Goal: Check status

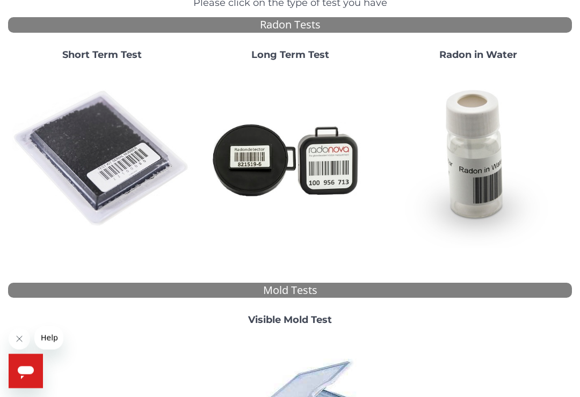
scroll to position [103, 0]
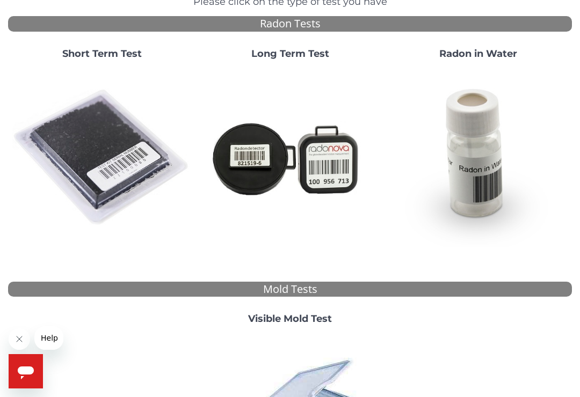
click at [88, 138] on img at bounding box center [101, 157] width 179 height 179
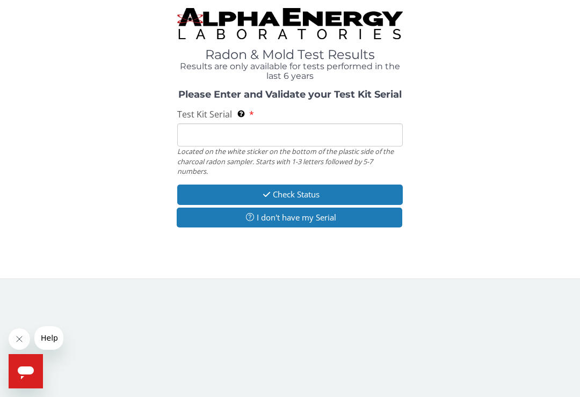
click at [265, 216] on button "I don't have my Serial" at bounding box center [289, 218] width 225 height 20
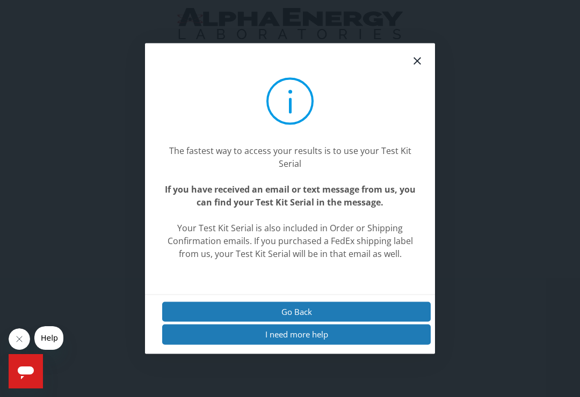
click at [273, 316] on button "Go Back" at bounding box center [296, 312] width 268 height 20
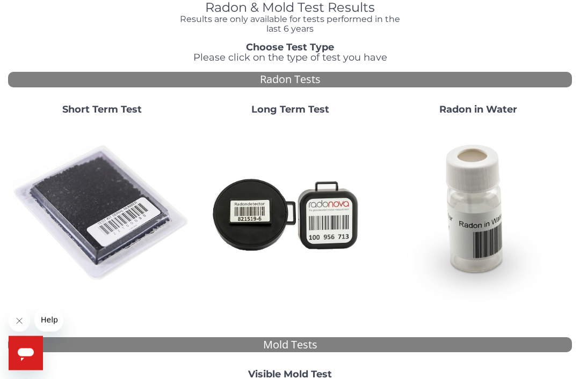
scroll to position [47, 0]
click at [95, 221] on img at bounding box center [101, 213] width 179 height 179
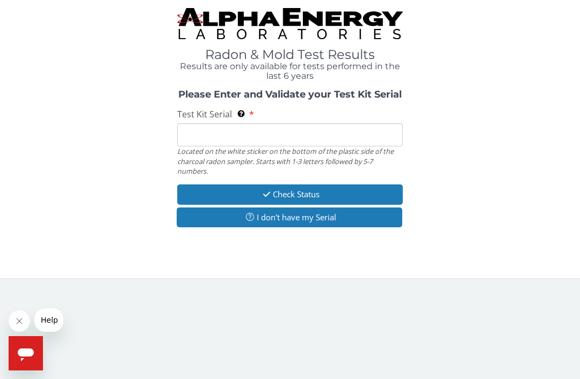
scroll to position [0, 0]
click at [195, 137] on input "Test Kit Serial Located on the white sticker on the bottom of the plastic side …" at bounding box center [289, 134] width 225 height 23
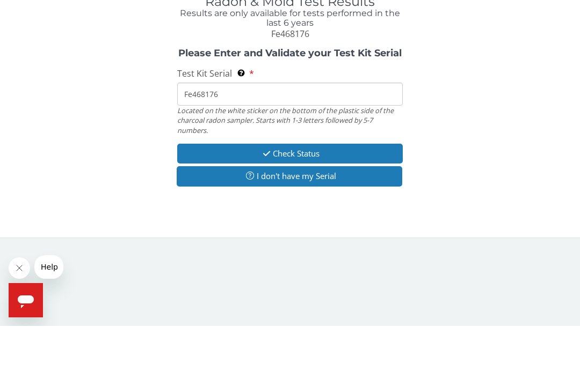
type input "Fe468176"
click at [275, 197] on button "Check Status" at bounding box center [289, 207] width 225 height 20
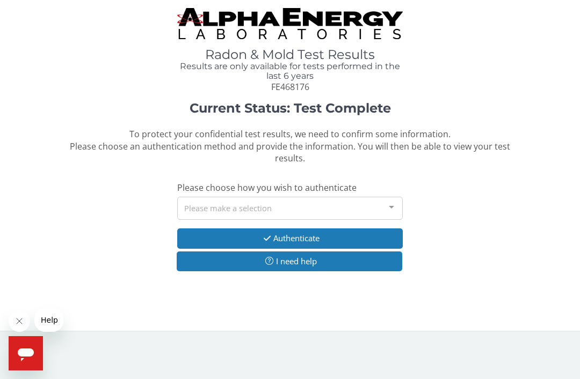
click at [223, 232] on button "Authenticate" at bounding box center [289, 239] width 225 height 20
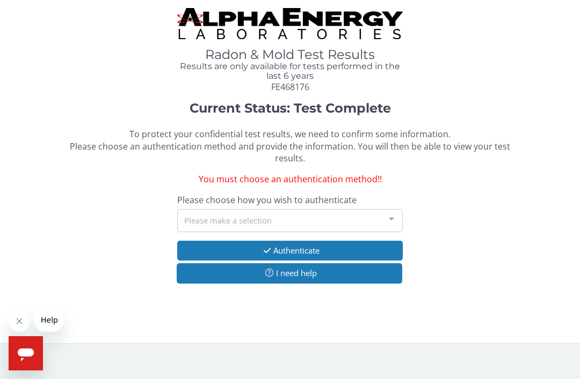
click at [390, 216] on div at bounding box center [390, 220] width 21 height 20
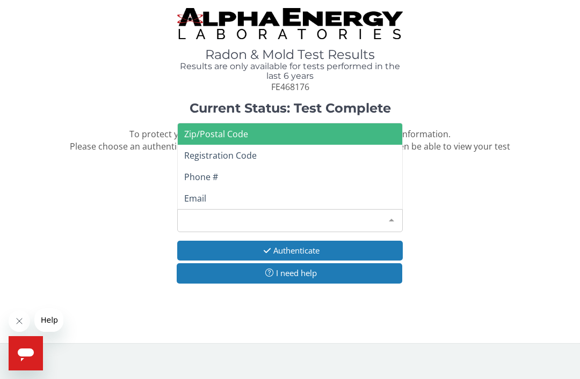
click at [214, 128] on span "Zip/Postal Code" at bounding box center [216, 134] width 64 height 12
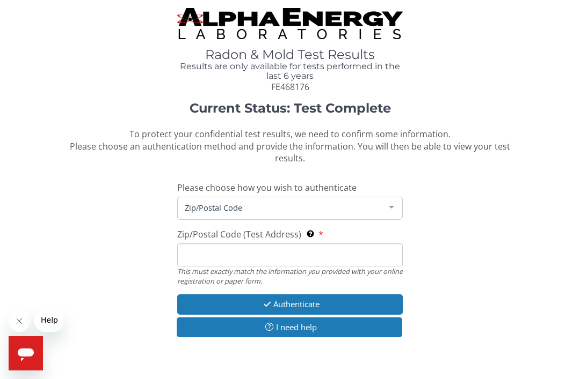
click at [192, 257] on input "Zip/Postal Code (Test Address) This must exactly match the information you prov…" at bounding box center [289, 255] width 225 height 23
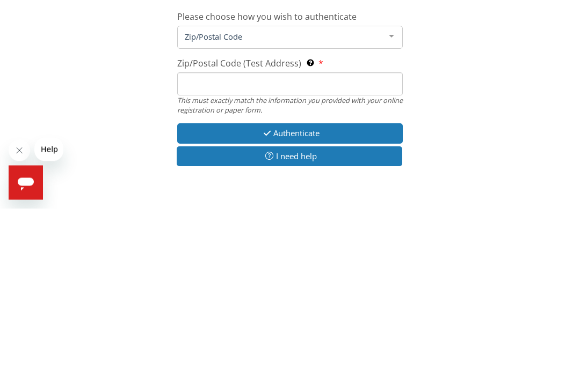
type input "84105"
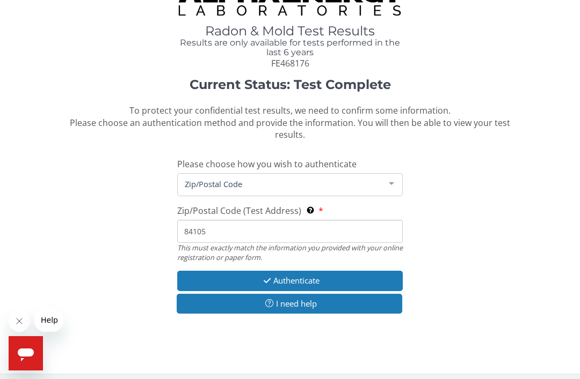
click at [273, 273] on button "Authenticate" at bounding box center [289, 281] width 225 height 20
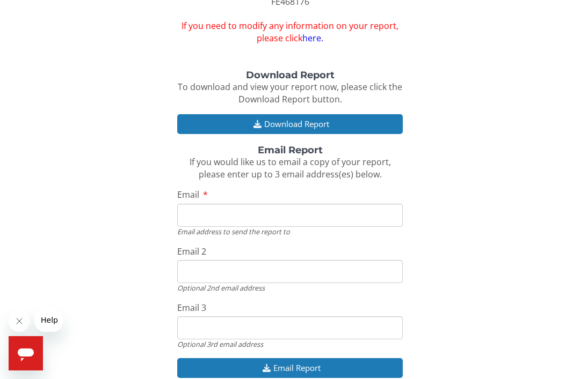
scroll to position [86, 0]
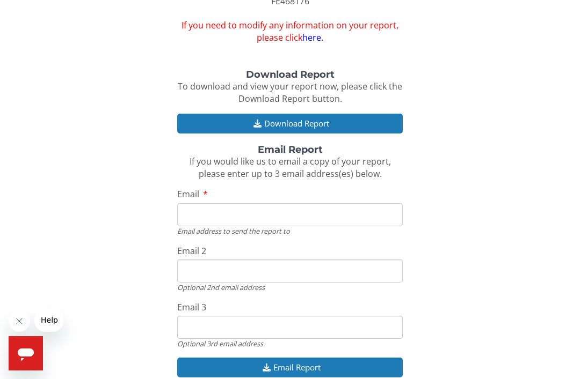
click at [253, 120] on icon "button" at bounding box center [257, 124] width 13 height 8
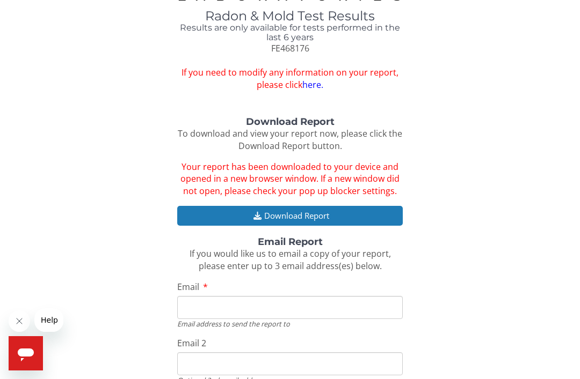
scroll to position [0, 0]
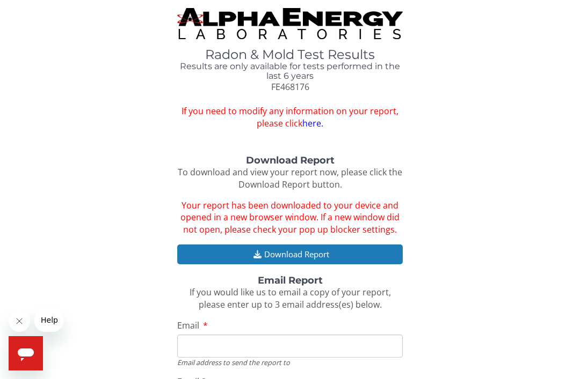
click at [75, 180] on div "Download Report To download and view your report now, please click the Download…" at bounding box center [289, 338] width 563 height 365
